Goal: Task Accomplishment & Management: Complete application form

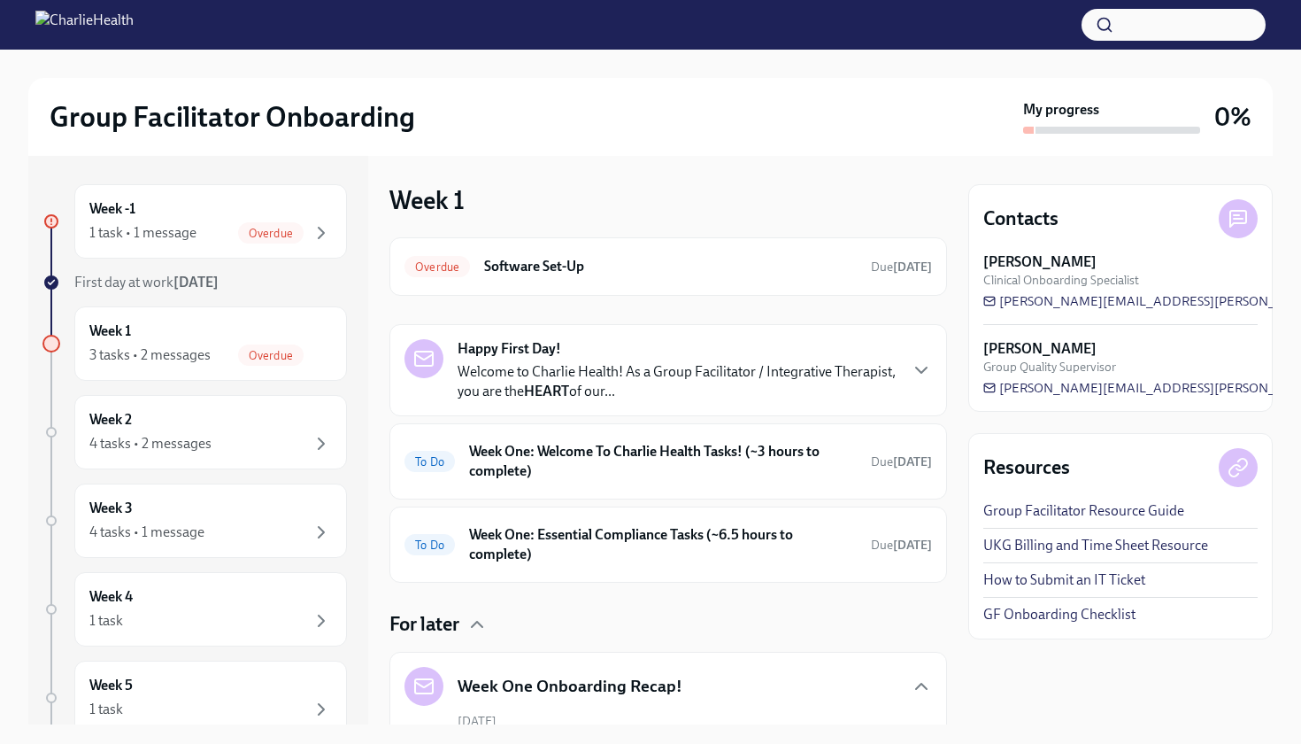
scroll to position [978, 0]
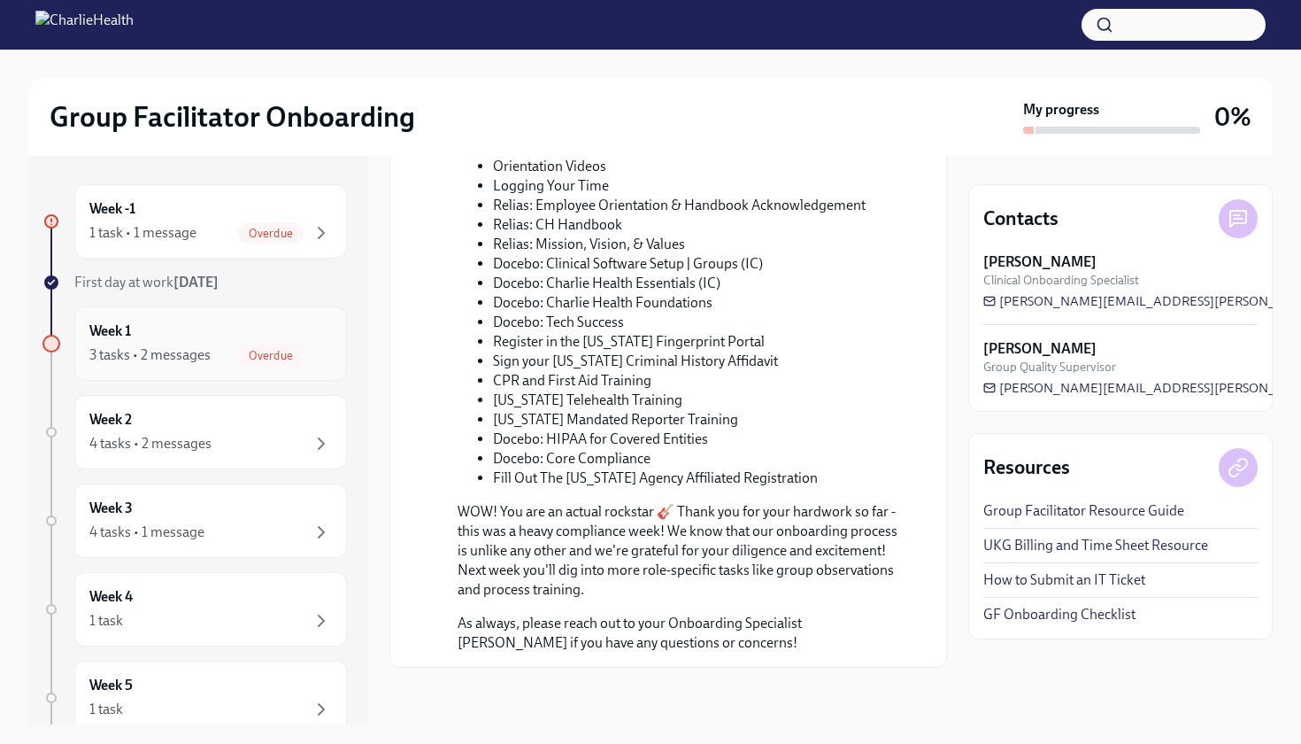
click at [204, 357] on div "3 tasks • 2 messages" at bounding box center [149, 354] width 121 height 19
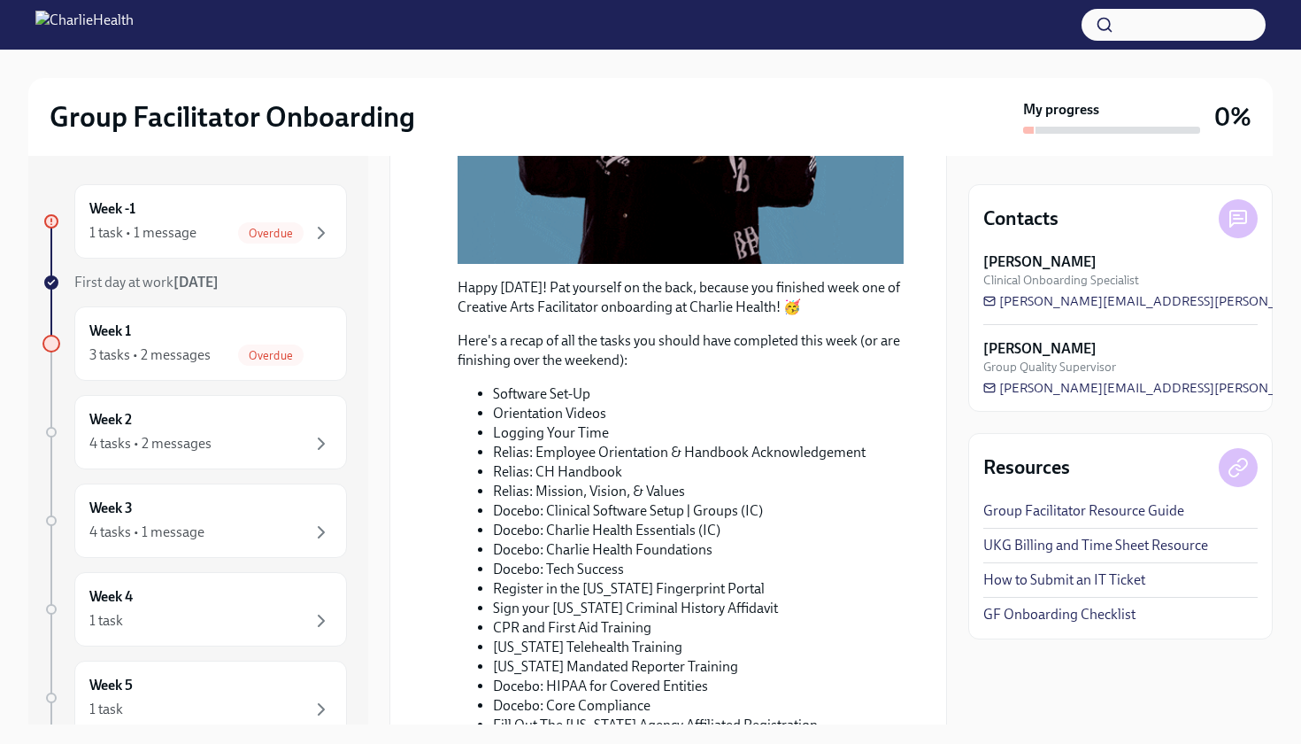
scroll to position [57, 0]
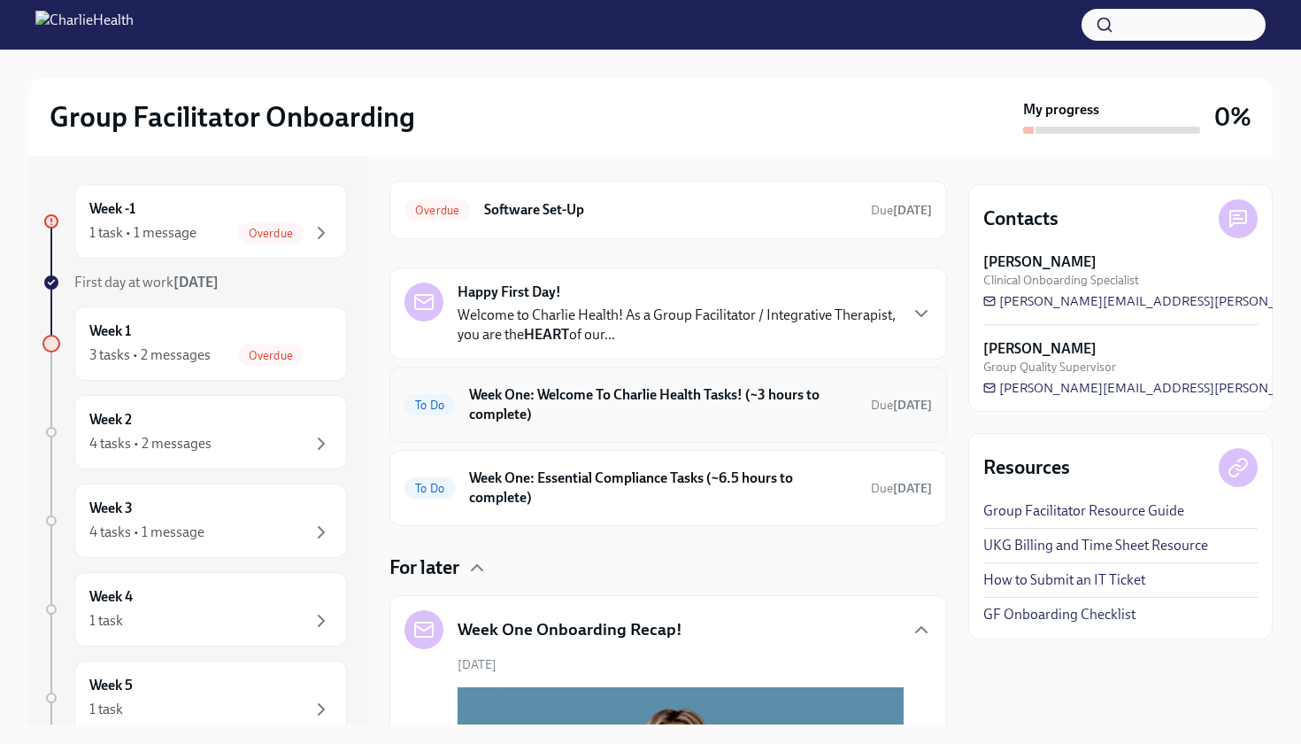
click at [608, 406] on h6 "Week One: Welcome To Charlie Health Tasks! (~3 hours to complete)" at bounding box center [663, 404] width 388 height 39
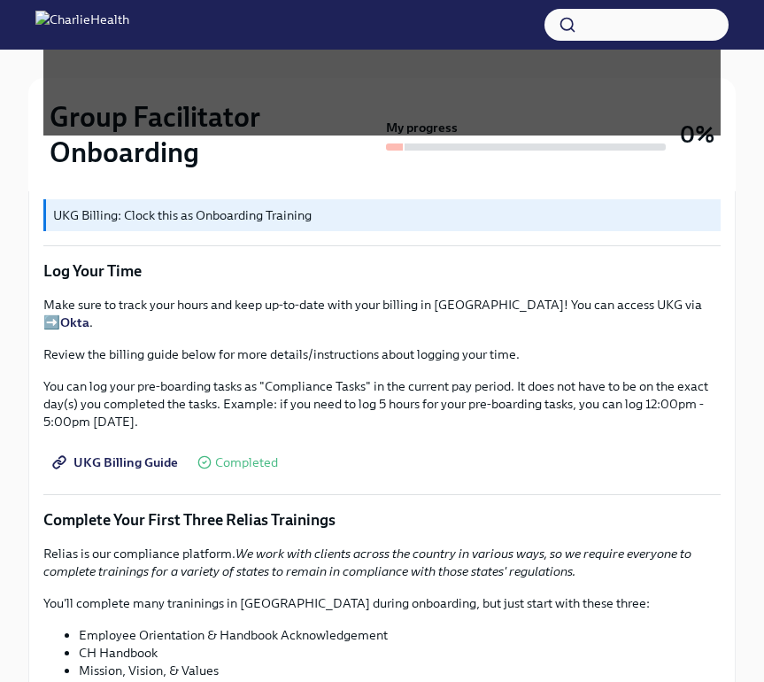
scroll to position [1813, 0]
click at [162, 453] on span "UKG Billing Guide" at bounding box center [117, 462] width 122 height 18
click at [150, 453] on span "UKG Billing Guide" at bounding box center [117, 462] width 122 height 18
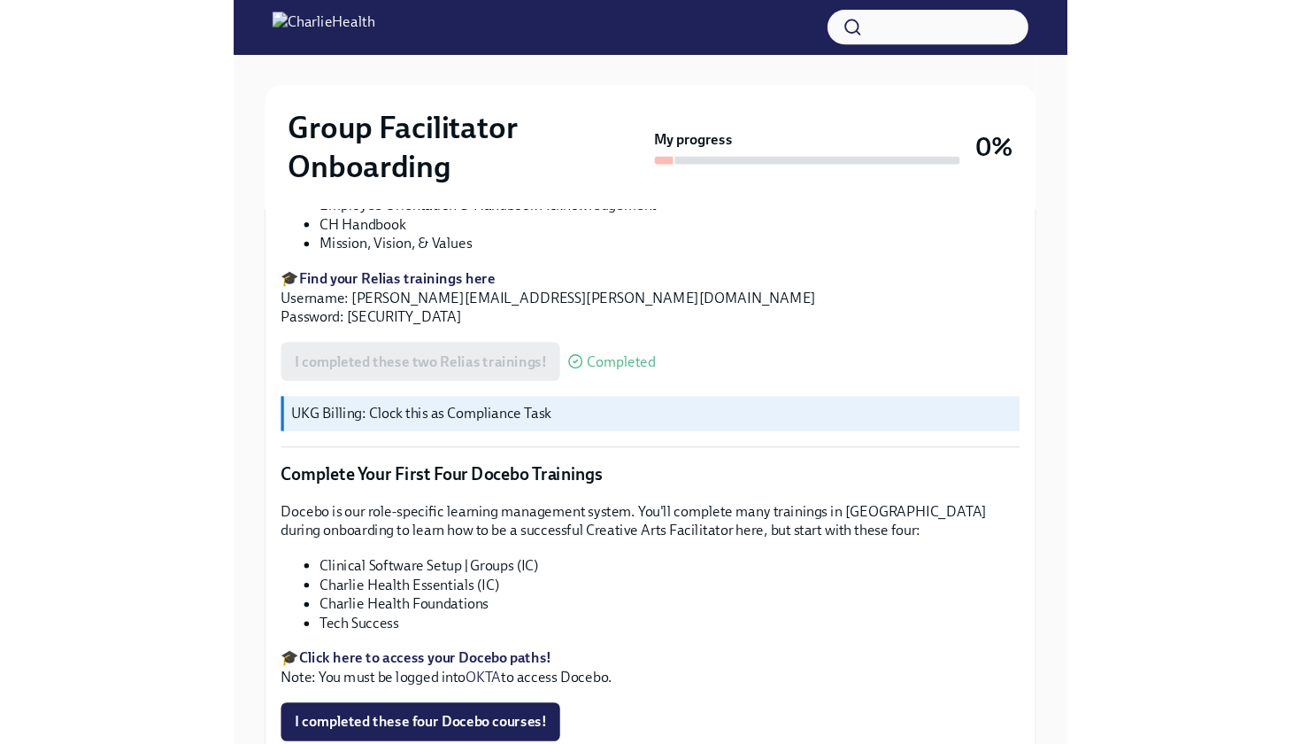
scroll to position [0, 0]
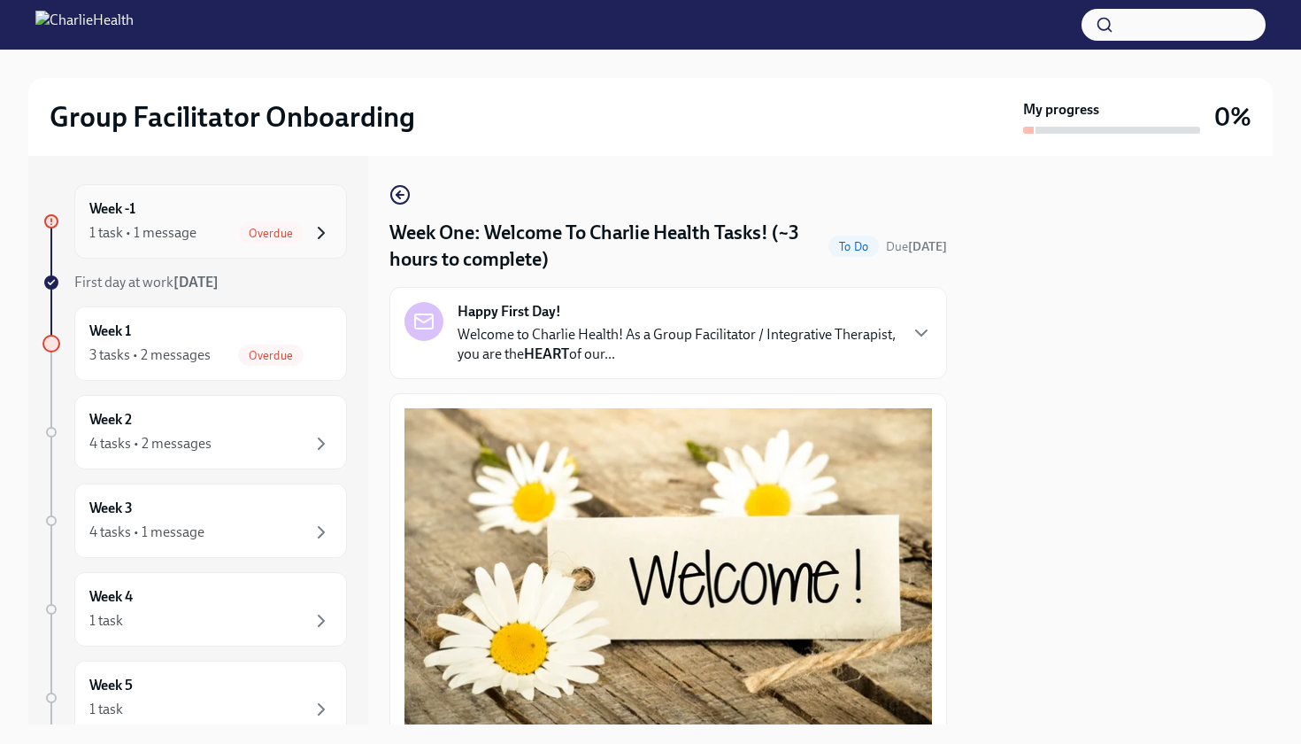
click at [321, 230] on icon "button" at bounding box center [321, 232] width 5 height 11
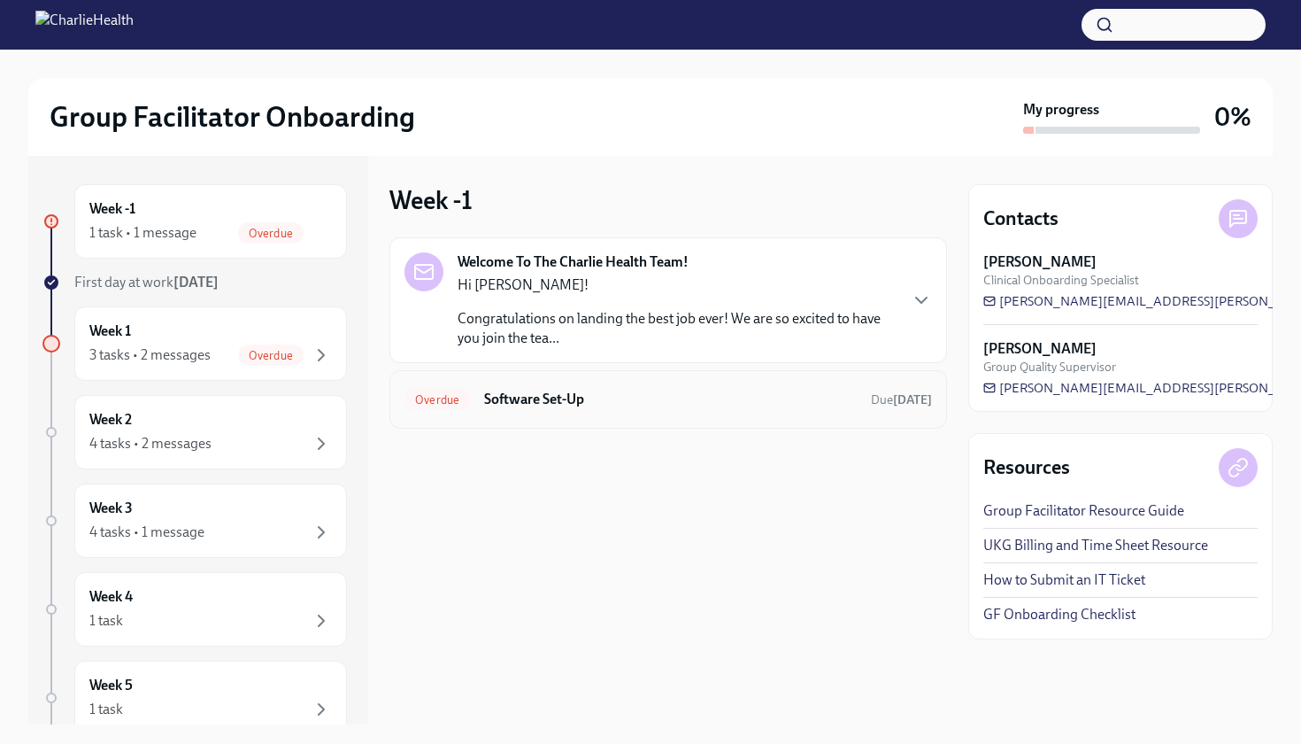
click at [574, 398] on h6 "Software Set-Up" at bounding box center [670, 398] width 373 height 19
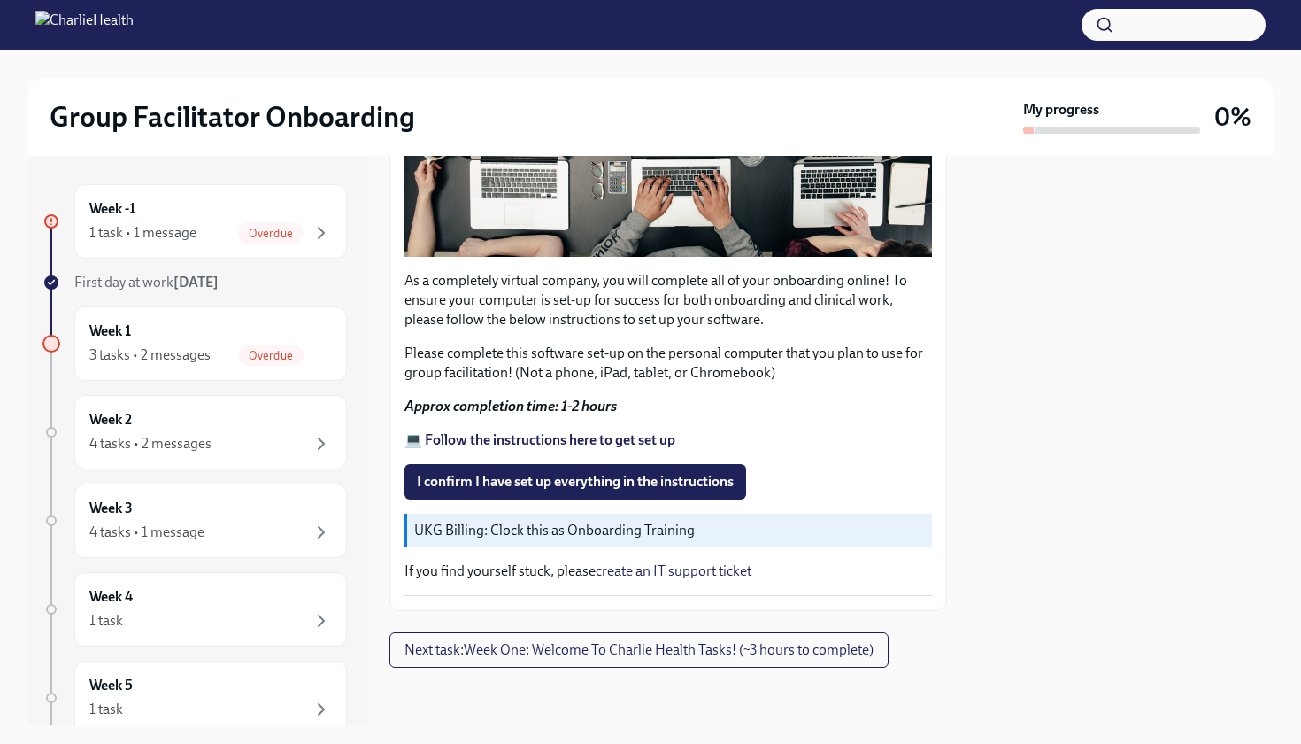
scroll to position [470, 0]
click at [604, 482] on span "I confirm I have set up everything in the instructions" at bounding box center [575, 482] width 317 height 18
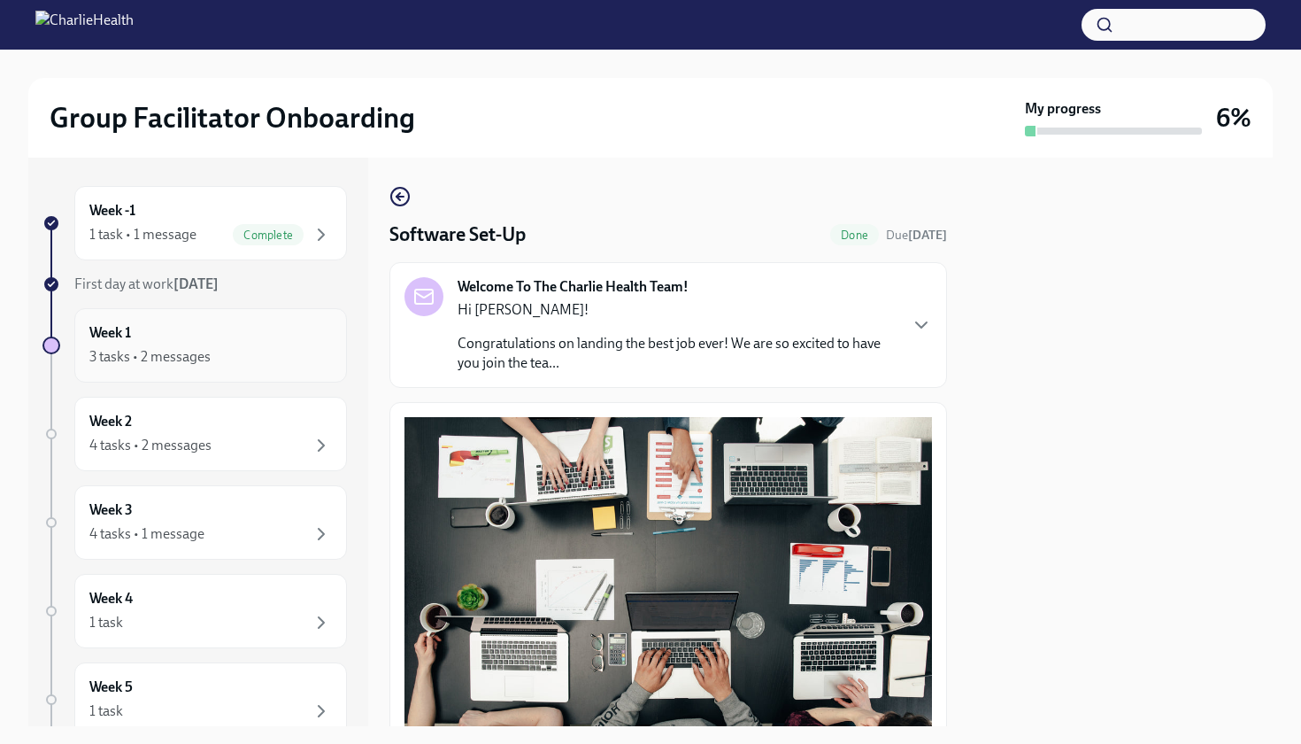
click at [264, 355] on div "3 tasks • 2 messages" at bounding box center [210, 356] width 243 height 21
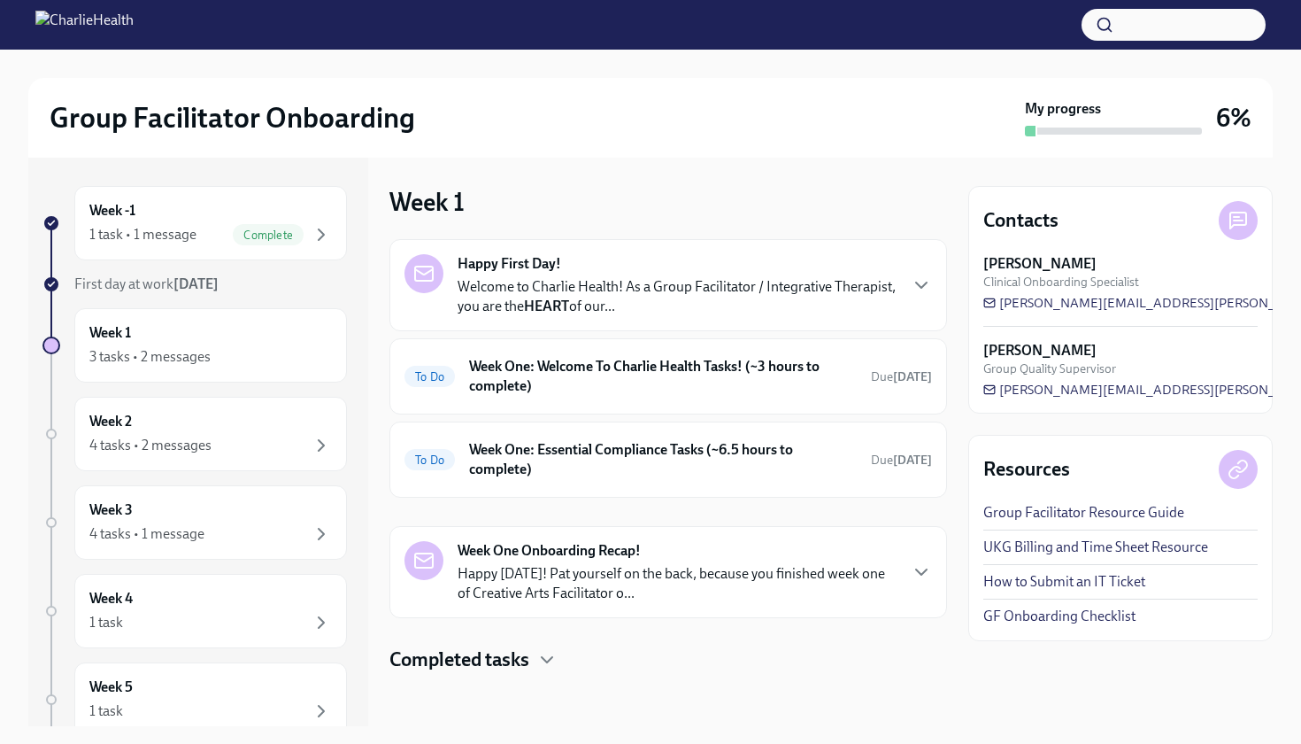
click at [621, 304] on p "Welcome to Charlie Health! As a Group Facilitator / Integrative Therapist, you …" at bounding box center [677, 296] width 439 height 39
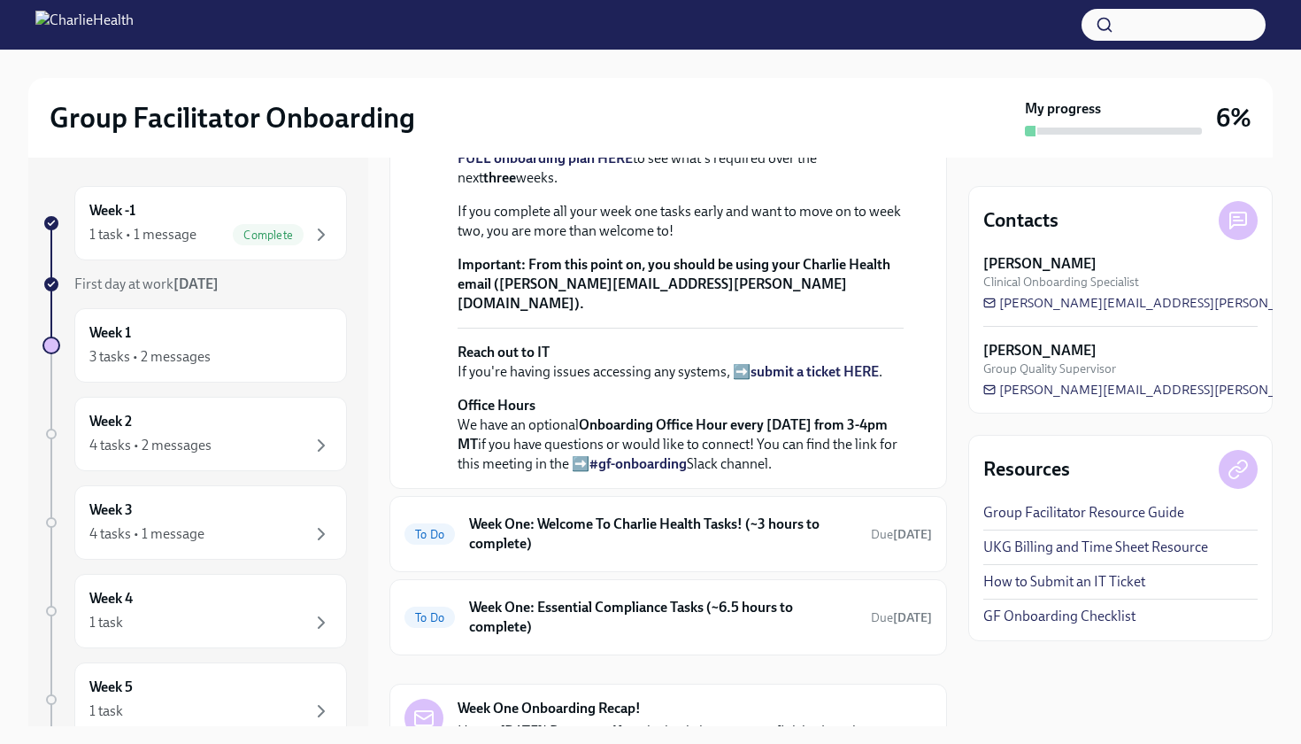
scroll to position [536, 0]
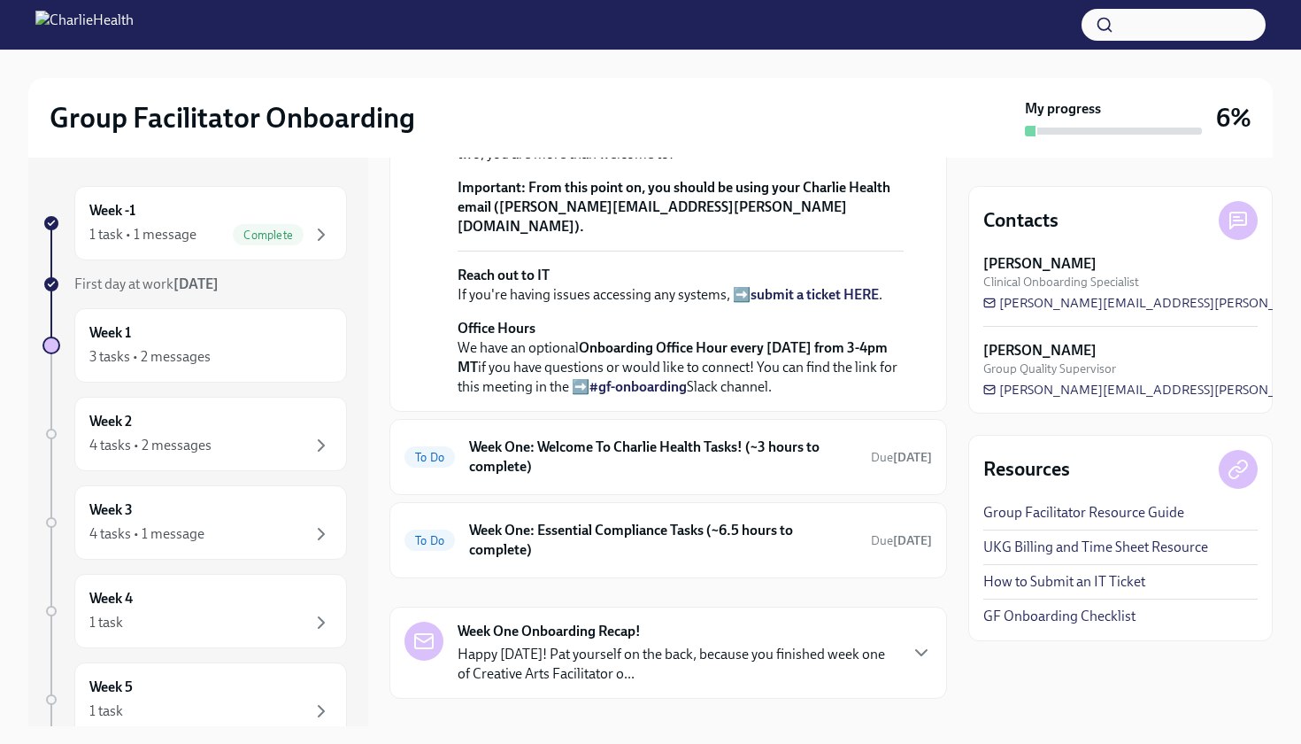
click at [601, 305] on p "Reach out to IT If you're having issues accessing any systems, ➡️ submit a tick…" at bounding box center [681, 285] width 446 height 39
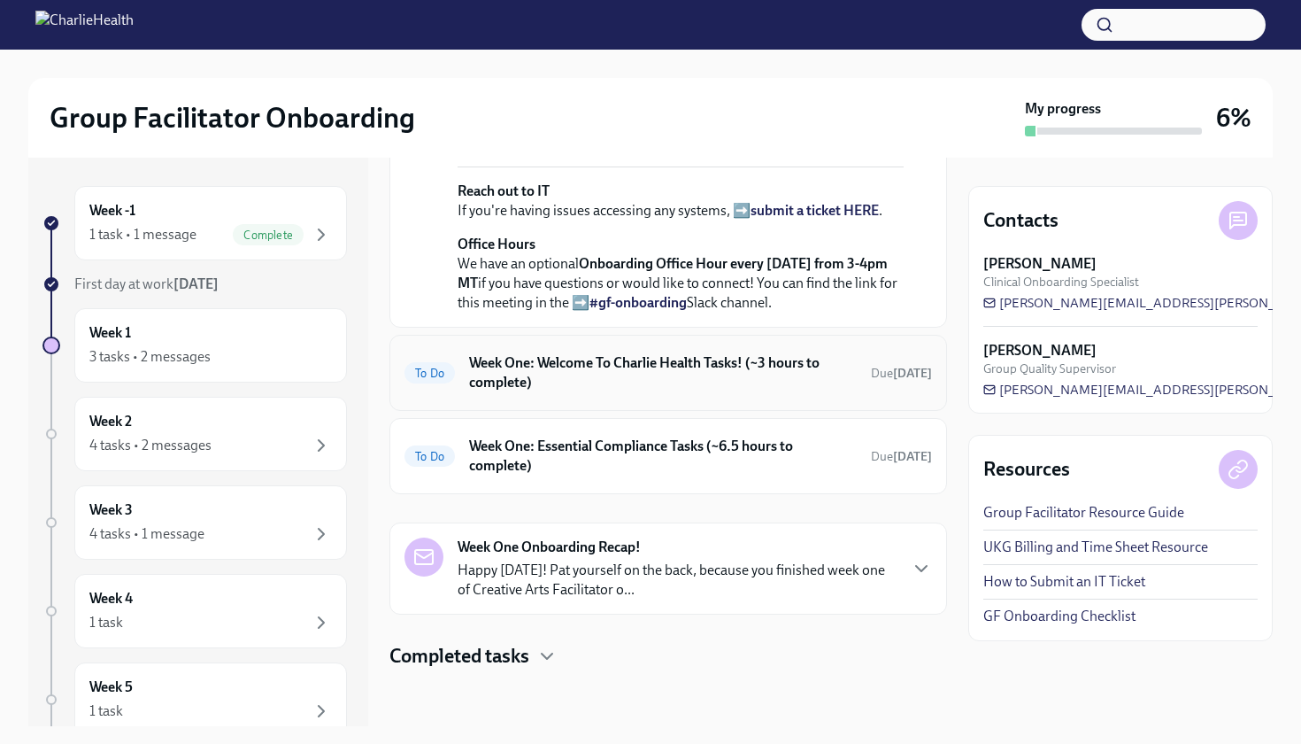
scroll to position [789, 0]
click at [619, 395] on div "To Do Week One: Welcome To Charlie Health Tasks! (~3 hours to complete) Due [DA…" at bounding box center [669, 373] width 528 height 46
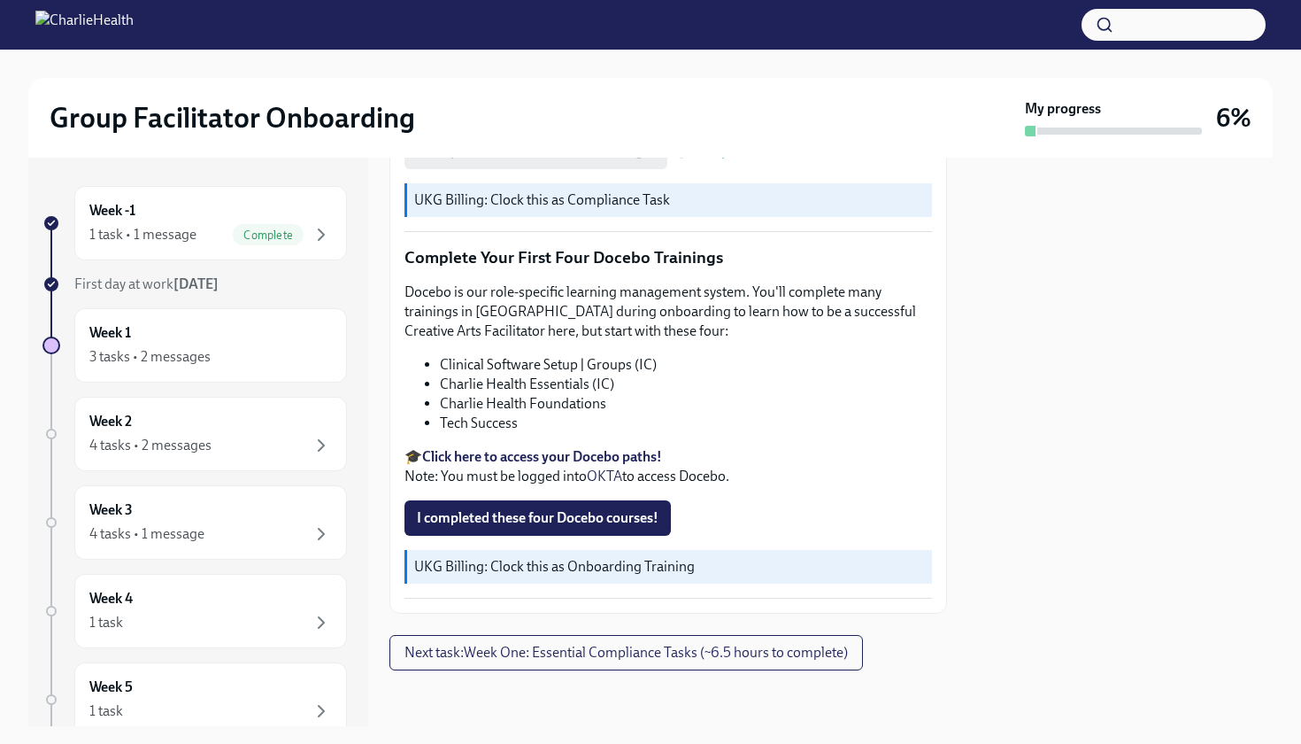
scroll to position [2232, 0]
